Goal: Navigation & Orientation: Find specific page/section

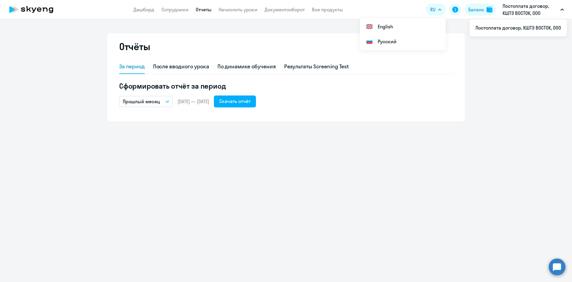
click at [518, 11] on p "Постоплата договор, КШТЭ ВОСТОК, ООО" at bounding box center [530, 9] width 55 height 14
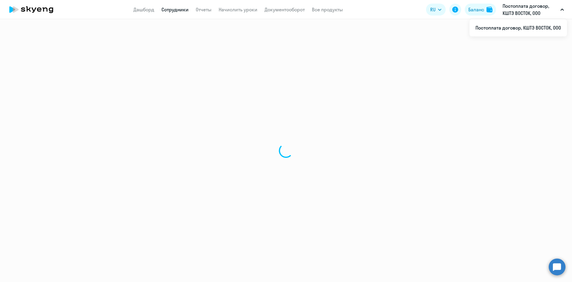
select select "30"
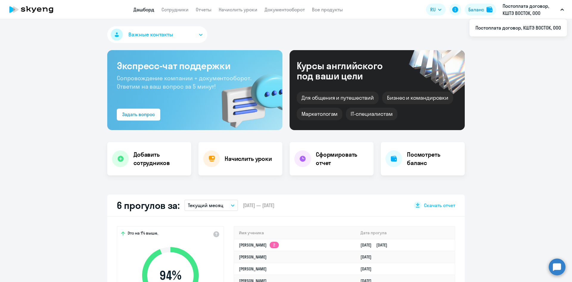
click at [514, 9] on p "Постоплата договор, КШТЭ ВОСТОК, ООО" at bounding box center [530, 9] width 55 height 14
select select "30"
click at [564, 10] on button "Постоплата договор, КШТЭ ВОСТОК, ООО" at bounding box center [533, 9] width 67 height 14
click at [525, 11] on p "Постоплата договор, КШТЭ ВОСТОК, ООО" at bounding box center [530, 9] width 55 height 14
